Goal: Information Seeking & Learning: Check status

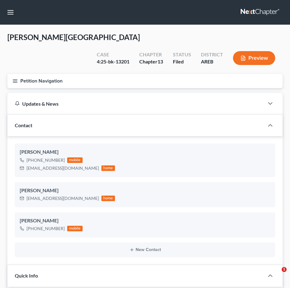
select select "6"
select select "0"
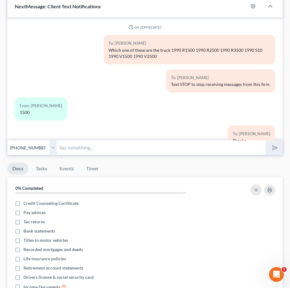
scroll to position [205, 0]
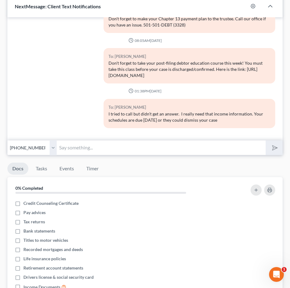
drag, startPoint x: 55, startPoint y: 35, endPoint x: 73, endPoint y: 0, distance: 39.5
click at [55, 48] on div "To: [PERSON_NAME] Don't forget to take your post-filing debtor education course…" at bounding box center [145, 68] width 267 height 40
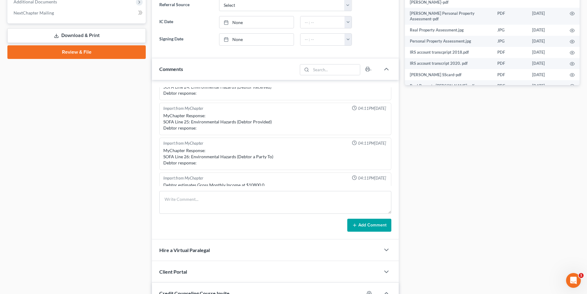
scroll to position [0, 0]
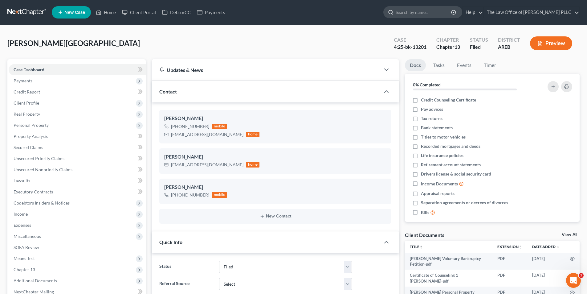
click at [290, 14] on input "search" at bounding box center [424, 11] width 56 height 11
type input "smiley"
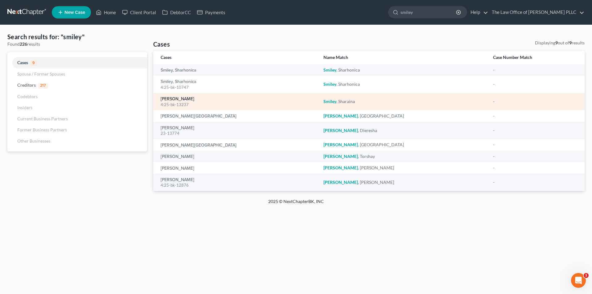
click at [183, 101] on link "Smiley, Sharaina" at bounding box center [178, 99] width 34 height 4
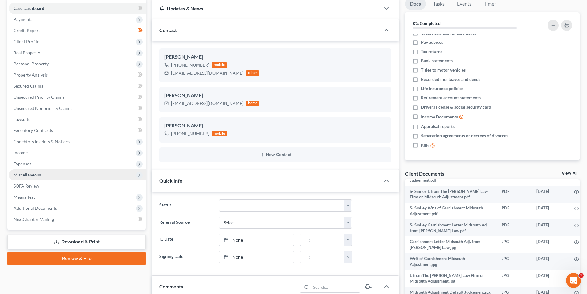
scroll to position [62, 0]
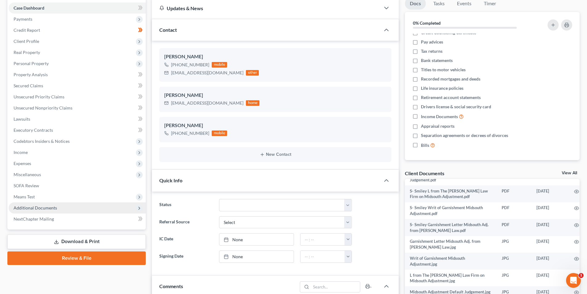
click at [53, 206] on span "Additional Documents" at bounding box center [35, 207] width 43 height 5
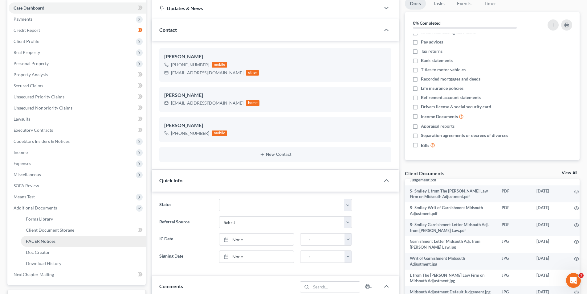
click at [48, 242] on span "PACER Notices" at bounding box center [41, 240] width 30 height 5
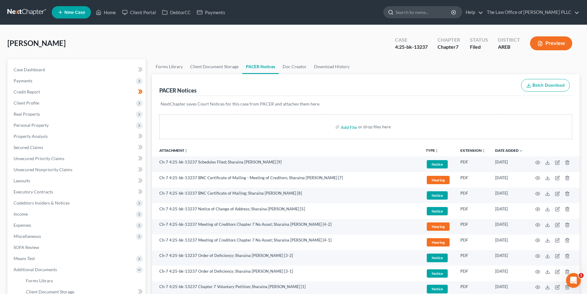
click at [290, 11] on input "search" at bounding box center [424, 11] width 56 height 11
type input "J"
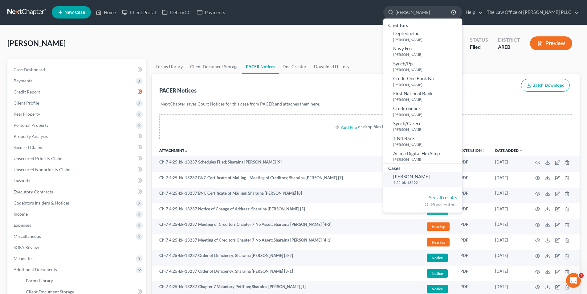
type input "Matthews"
click at [290, 178] on span "Matthews, Joy" at bounding box center [411, 176] width 37 height 6
select select "3"
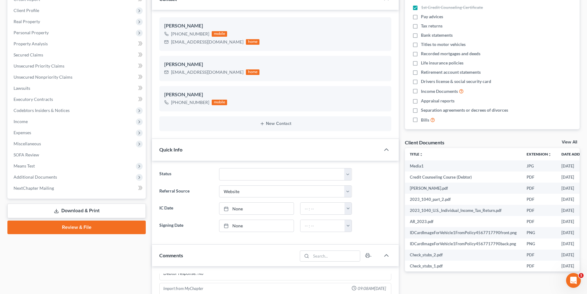
scroll to position [848, 0]
click at [44, 177] on span "Additional Documents" at bounding box center [35, 176] width 43 height 5
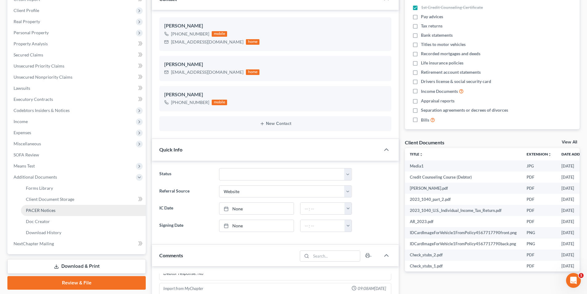
click at [47, 210] on span "PACER Notices" at bounding box center [41, 209] width 30 height 5
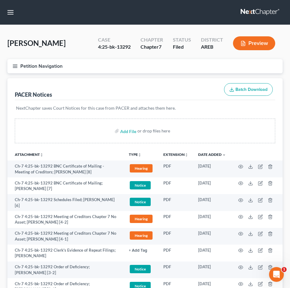
click at [167, 76] on div "Petition Navigation Case Dashboard Payments Invoices Payments Payments Credit R…" at bounding box center [144, 68] width 281 height 19
click at [164, 80] on div "PACER Notices Batch Download" at bounding box center [145, 89] width 260 height 22
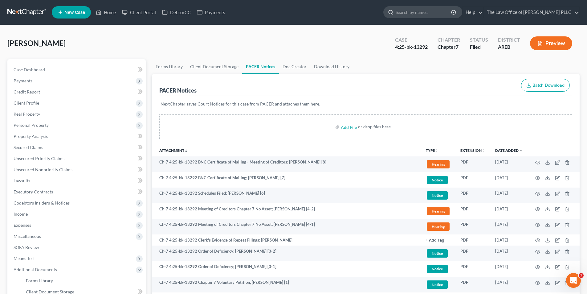
click at [290, 11] on input "search" at bounding box center [424, 11] width 56 height 11
drag, startPoint x: 429, startPoint y: 11, endPoint x: 375, endPoint y: 14, distance: 53.7
click at [290, 14] on ul "New Case Home Client Portal DebtorCC Payments AARON WARD - No Result - See all …" at bounding box center [316, 12] width 528 height 16
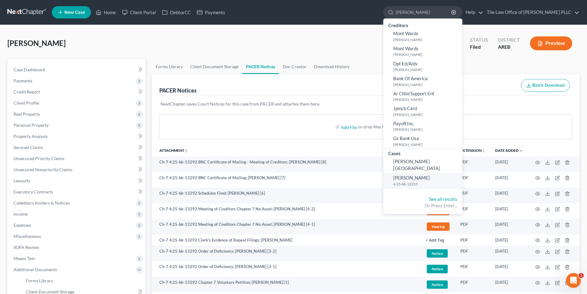
type input "WARD"
click at [290, 181] on small "4:25-bk-13315" at bounding box center [426, 183] width 67 height 5
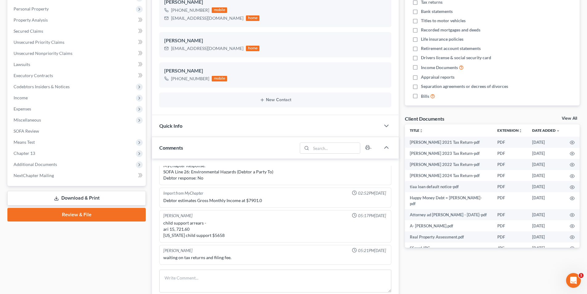
scroll to position [123, 0]
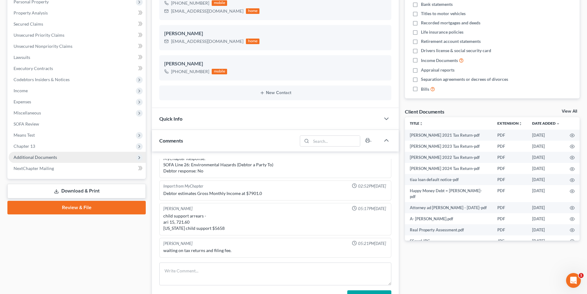
click at [31, 158] on span "Additional Documents" at bounding box center [35, 156] width 43 height 5
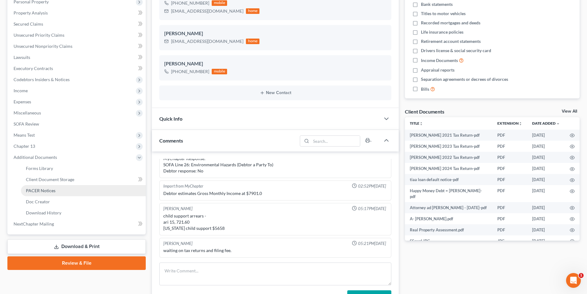
click at [42, 193] on link "PACER Notices" at bounding box center [83, 190] width 125 height 11
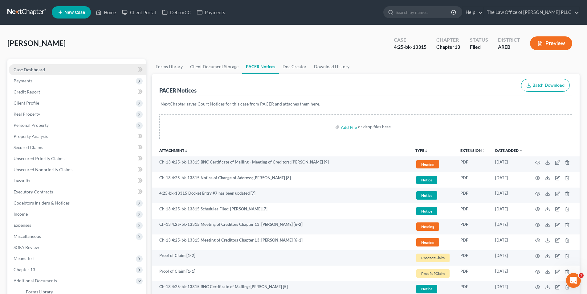
click at [26, 68] on span "Case Dashboard" at bounding box center [29, 69] width 31 height 5
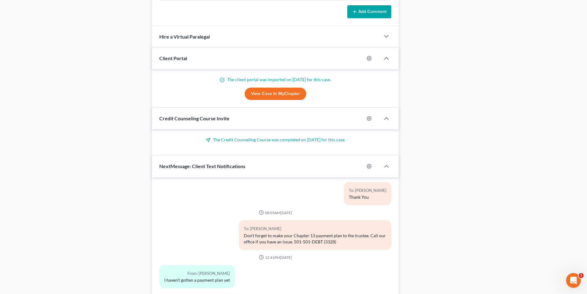
scroll to position [453, 0]
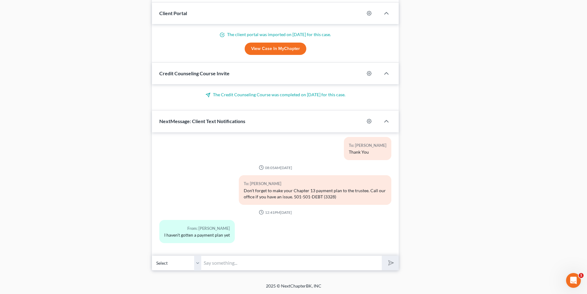
click at [234, 262] on input "text" at bounding box center [291, 262] width 181 height 15
type input "y"
type input "t"
type input "T"
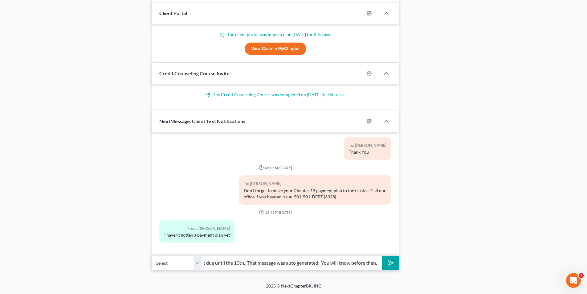
scroll to position [0, 47]
type input "Your actual plan isn't due until the 10th. That message was auto generated. You…"
click at [290, 264] on polygon "submit" at bounding box center [389, 262] width 7 height 7
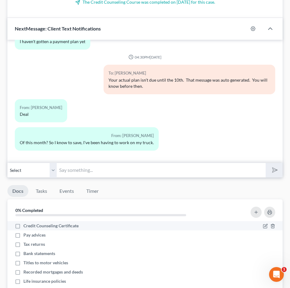
scroll to position [576, 0]
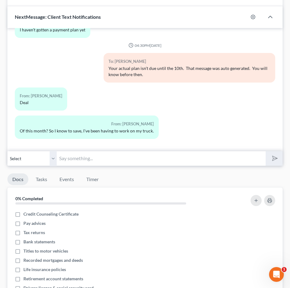
click at [84, 157] on input "text" at bounding box center [161, 158] width 209 height 15
type input "Yes sir."
click at [272, 157] on icon "submit" at bounding box center [273, 158] width 9 height 9
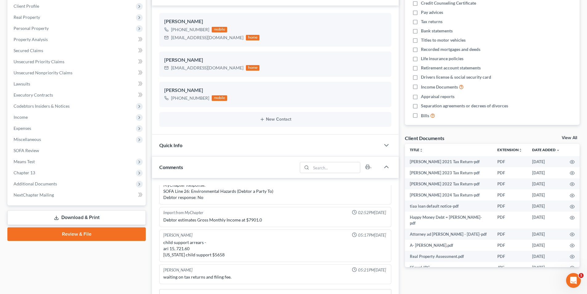
scroll to position [0, 0]
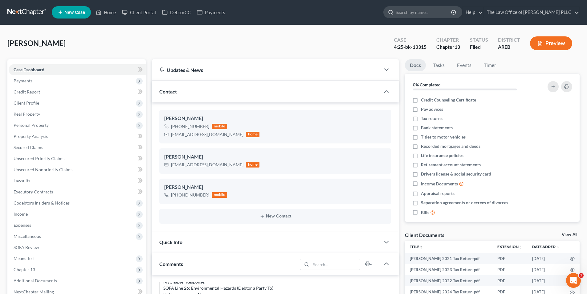
click at [290, 11] on input "search" at bounding box center [424, 11] width 56 height 11
type input "green"
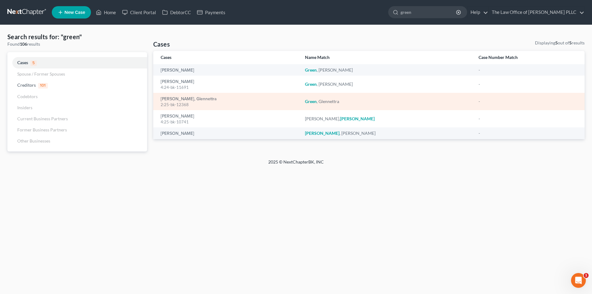
click at [181, 96] on div "Green, Glennettra 2:25-bk-12368" at bounding box center [228, 102] width 134 height 12
click at [180, 98] on link "[PERSON_NAME], Glennettra" at bounding box center [189, 99] width 56 height 4
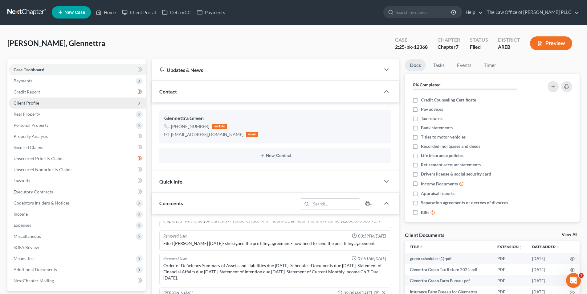
click at [33, 103] on span "Client Profile" at bounding box center [27, 102] width 26 height 5
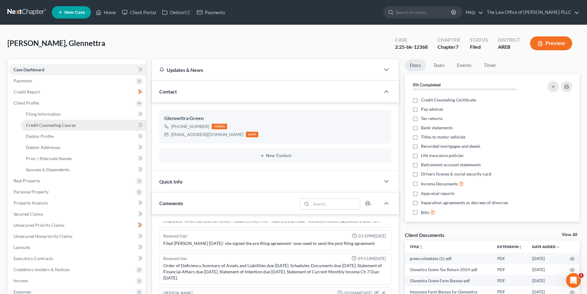
click at [43, 124] on span "Credit Counseling Course" at bounding box center [51, 124] width 50 height 5
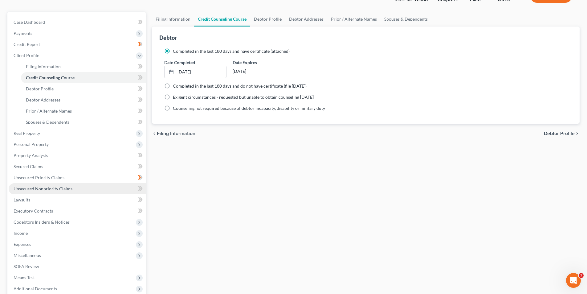
scroll to position [123, 0]
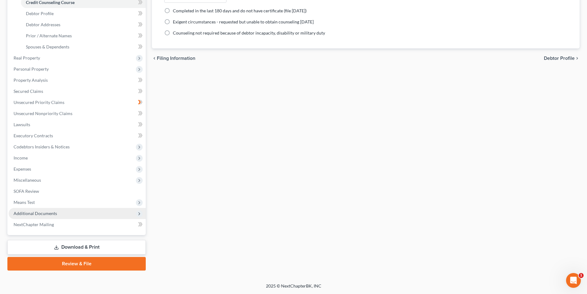
click at [34, 214] on span "Additional Documents" at bounding box center [35, 212] width 43 height 5
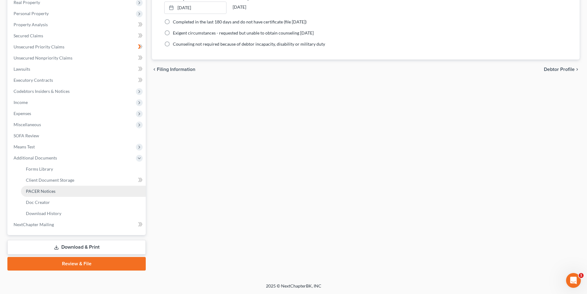
click at [35, 193] on span "PACER Notices" at bounding box center [41, 190] width 30 height 5
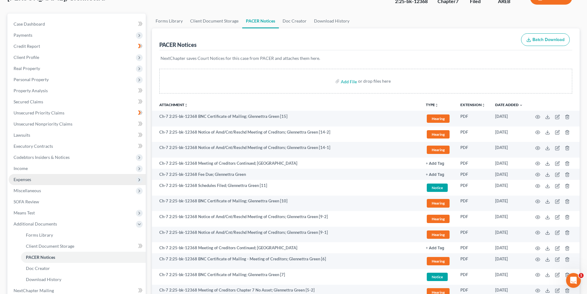
scroll to position [62, 0]
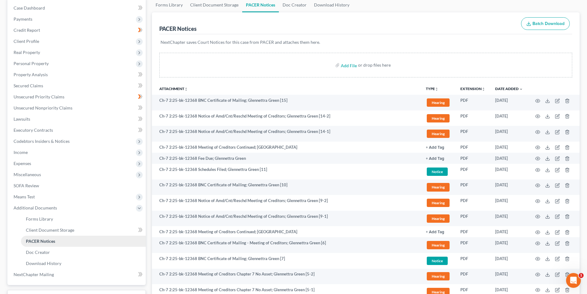
click at [45, 241] on span "PACER Notices" at bounding box center [40, 240] width 29 height 5
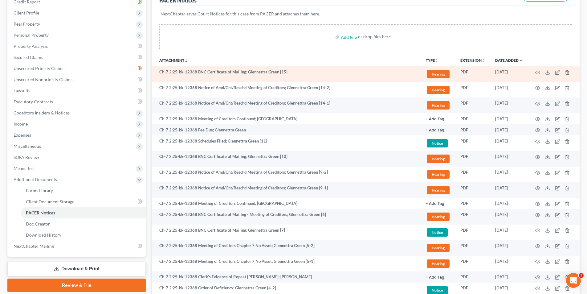
scroll to position [92, 0]
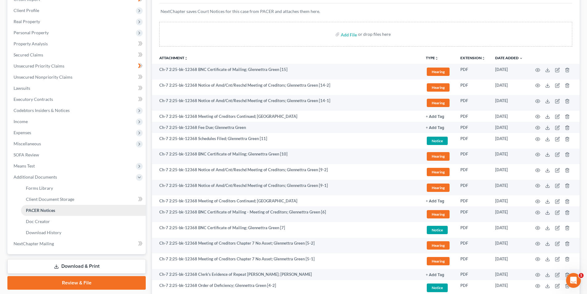
click at [43, 210] on span "PACER Notices" at bounding box center [40, 209] width 29 height 5
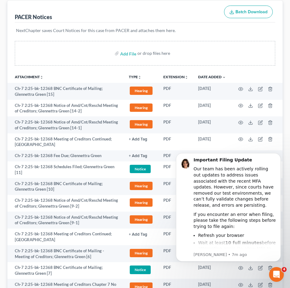
click at [205, 41] on div "Add File or drop files here" at bounding box center [145, 53] width 260 height 25
